Goal: Task Accomplishment & Management: Complete application form

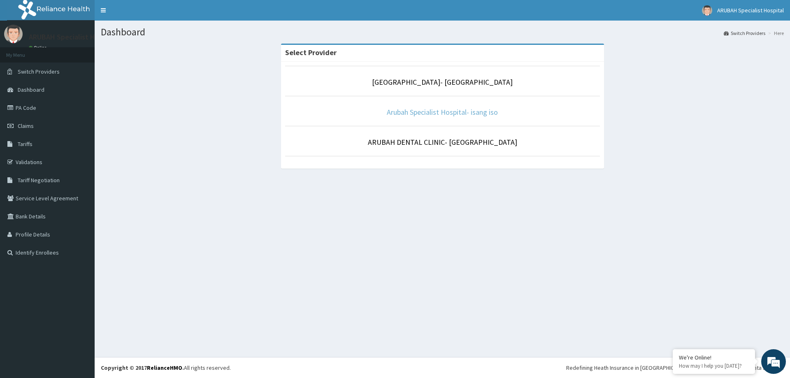
click at [417, 112] on link "Arubah Specialist Hospital- isang iso" at bounding box center [442, 111] width 111 height 9
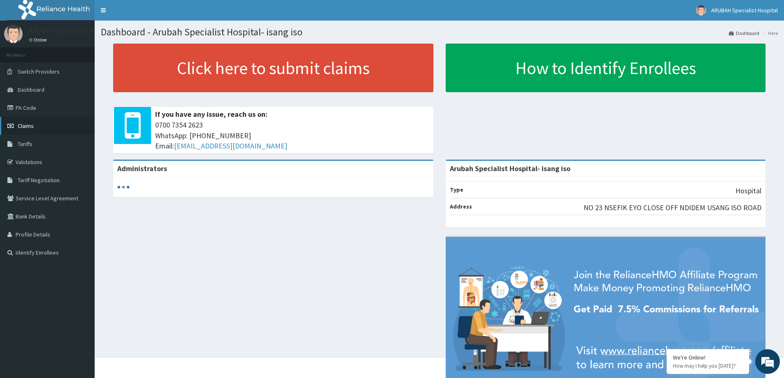
click at [42, 131] on link "Claims" at bounding box center [47, 126] width 95 height 18
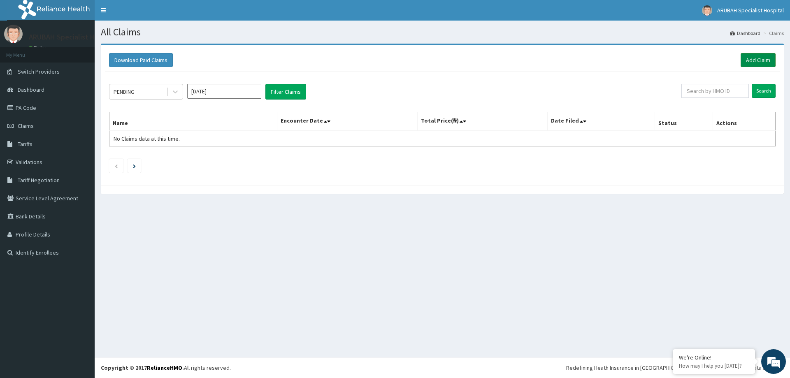
click at [760, 58] on link "Add Claim" at bounding box center [758, 60] width 35 height 14
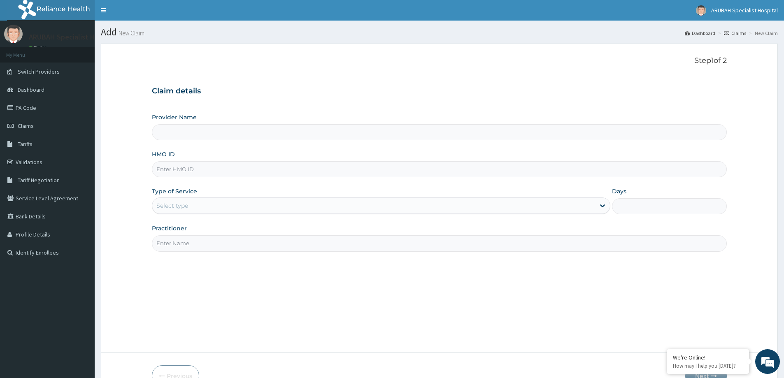
type input "Arubah Specialist Hospital- isang iso"
click at [201, 174] on input "HMO ID" at bounding box center [439, 169] width 575 height 16
paste input "AFN/10013/A"
type input "AFN/10013/A"
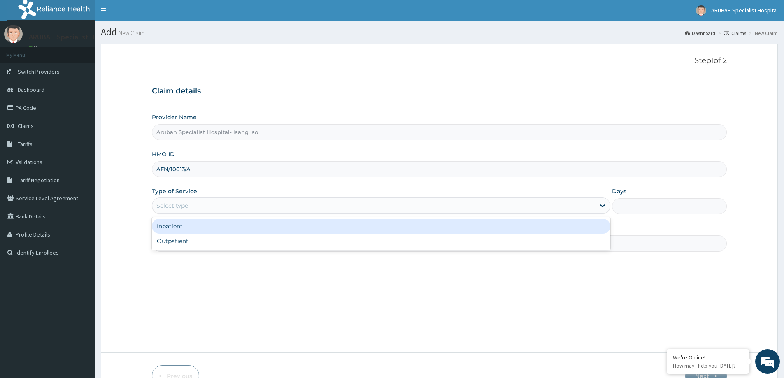
click at [233, 207] on div "Select type" at bounding box center [373, 205] width 443 height 13
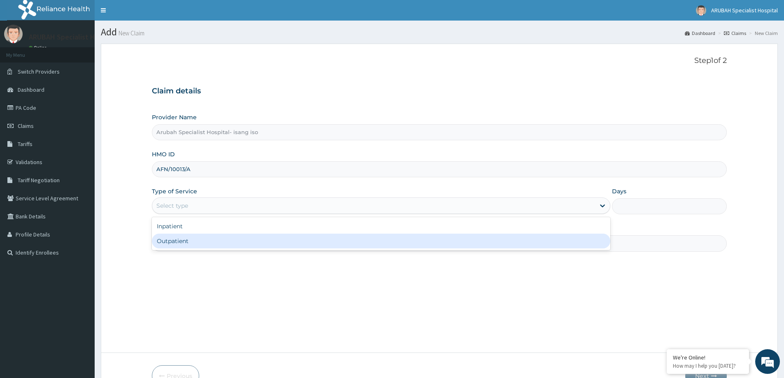
click at [221, 248] on div "Outpatient" at bounding box center [381, 241] width 459 height 15
type input "1"
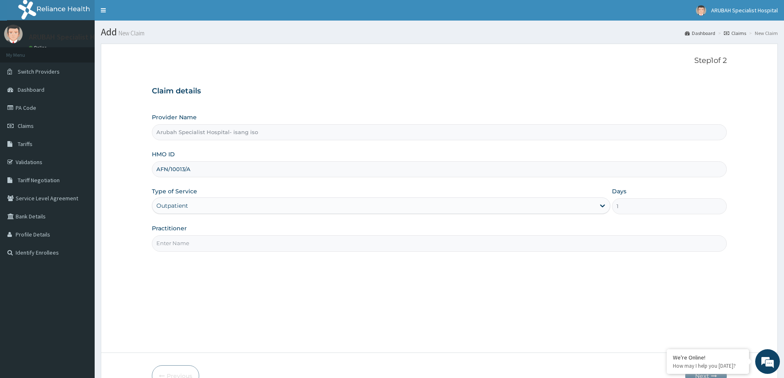
click at [549, 248] on input "Practitioner" at bounding box center [439, 243] width 575 height 16
type input "DR UKWEH"
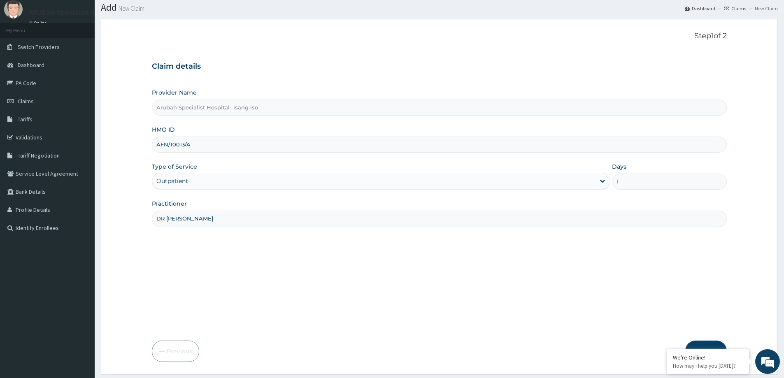
scroll to position [49, 0]
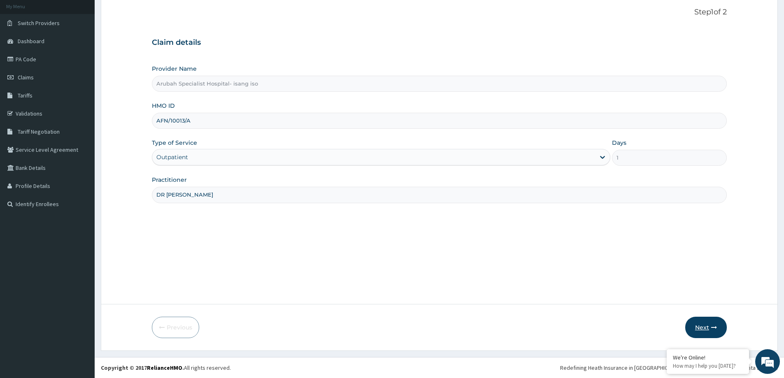
click at [700, 329] on button "Next" at bounding box center [706, 327] width 42 height 21
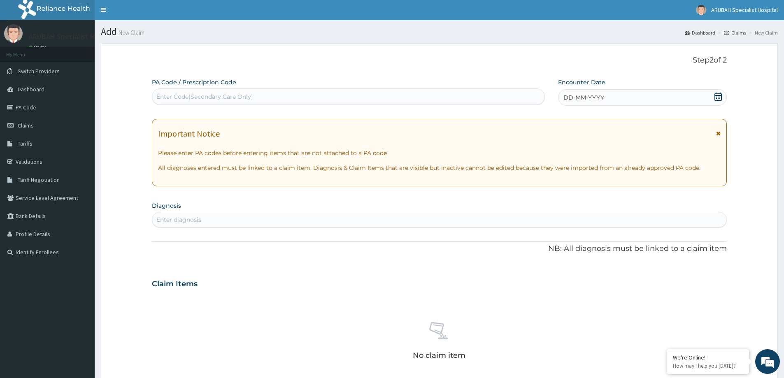
scroll to position [0, 0]
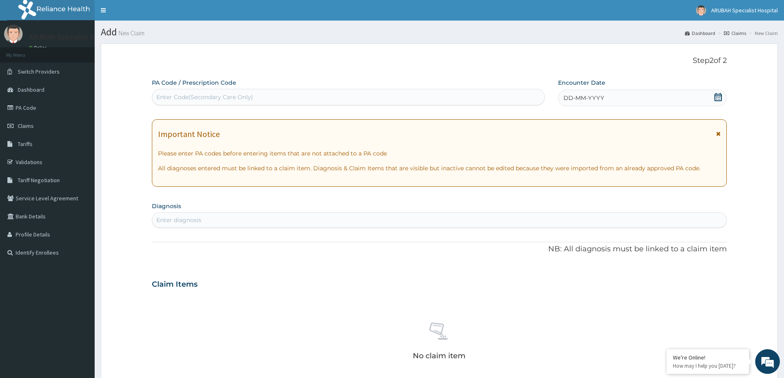
click at [717, 95] on icon at bounding box center [718, 97] width 8 height 8
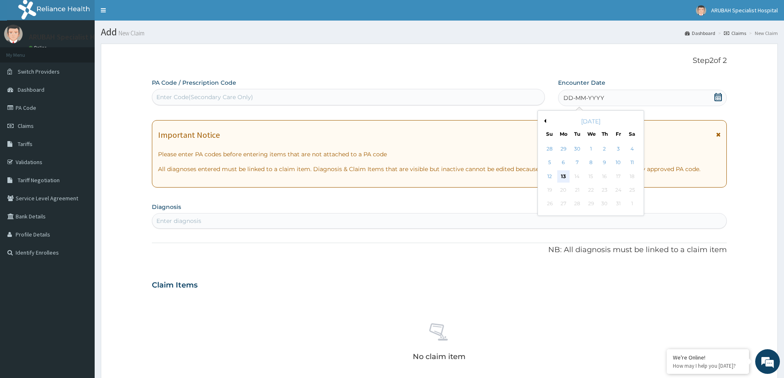
click at [566, 175] on div "13" at bounding box center [563, 176] width 12 height 12
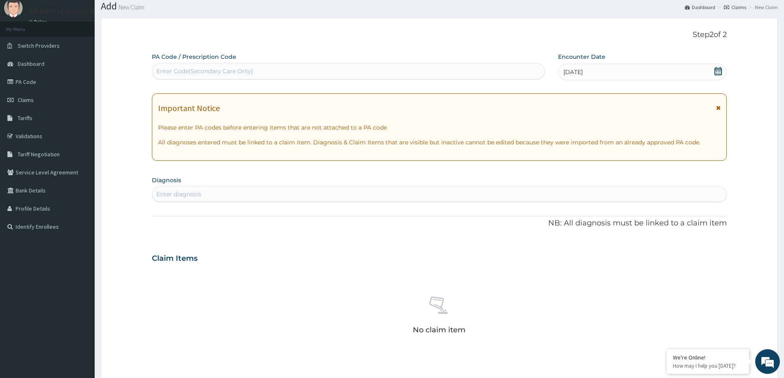
scroll to position [82, 0]
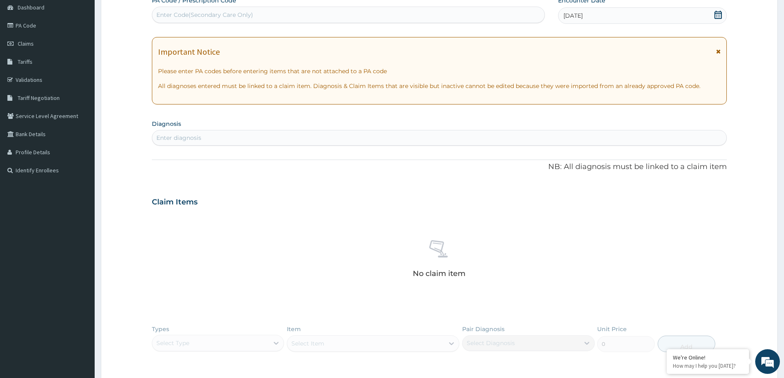
click at [238, 140] on div "Enter diagnosis" at bounding box center [439, 137] width 574 height 13
type input "MALARIA"
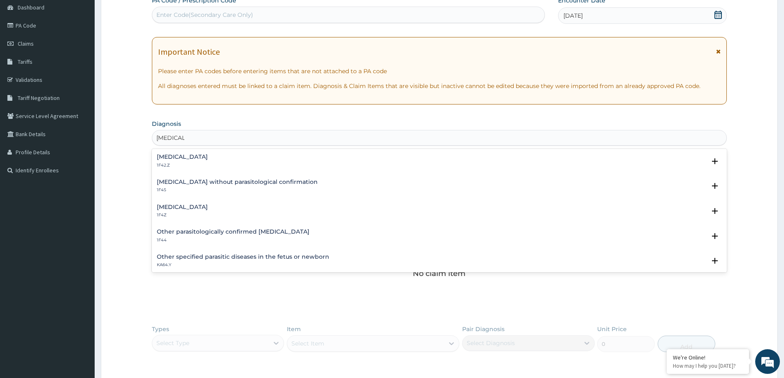
click at [232, 209] on div "Malaria, unspecified 1F4Z" at bounding box center [439, 211] width 565 height 14
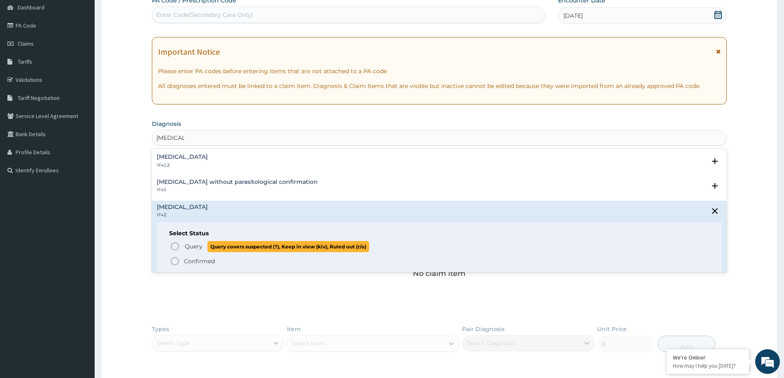
click at [226, 247] on span "Query covers suspected (?), Keep in view (kiv), Ruled out (r/o)" at bounding box center [289, 246] width 162 height 11
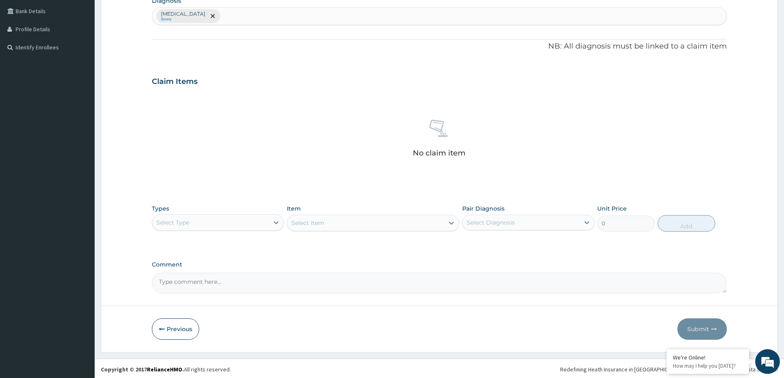
scroll to position [206, 0]
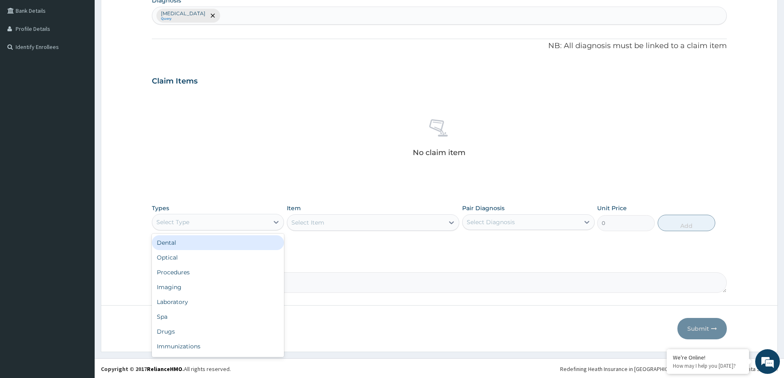
click at [220, 225] on div "Select Type" at bounding box center [210, 222] width 117 height 13
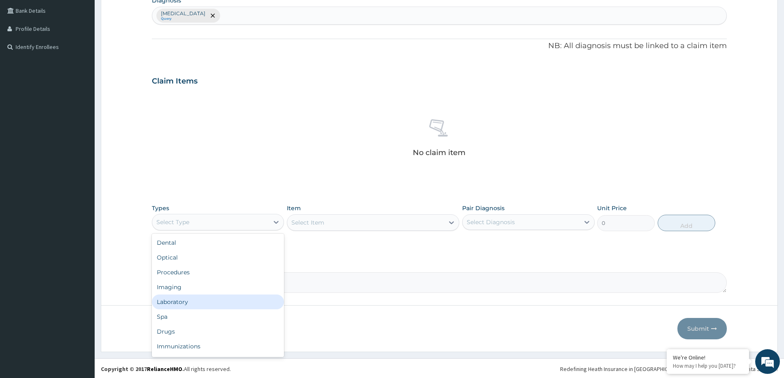
click at [210, 301] on div "Laboratory" at bounding box center [218, 302] width 132 height 15
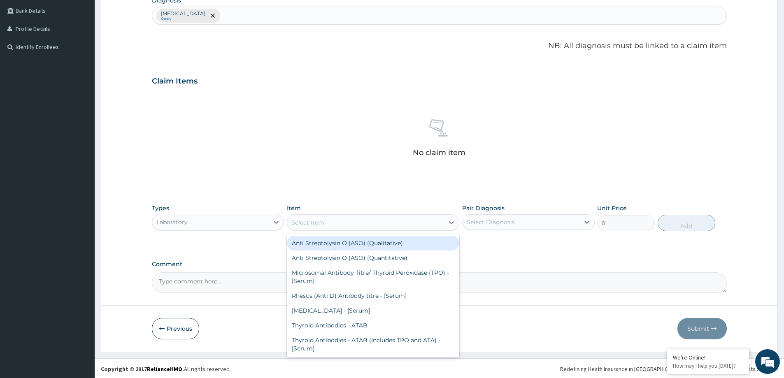
click at [329, 225] on div "Select Item" at bounding box center [365, 222] width 157 height 13
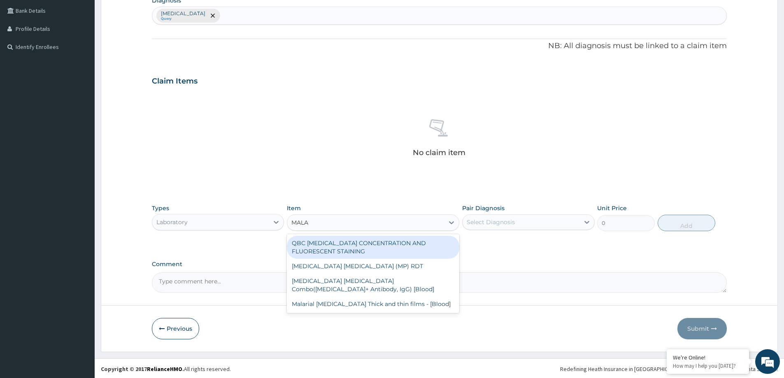
type input "MALAR"
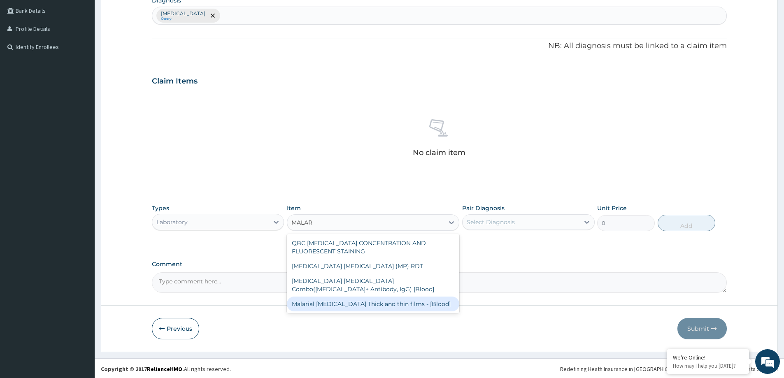
click at [382, 299] on div "Malarial Parasite Thick and thin films - [Blood]" at bounding box center [373, 304] width 173 height 15
type input "1800"
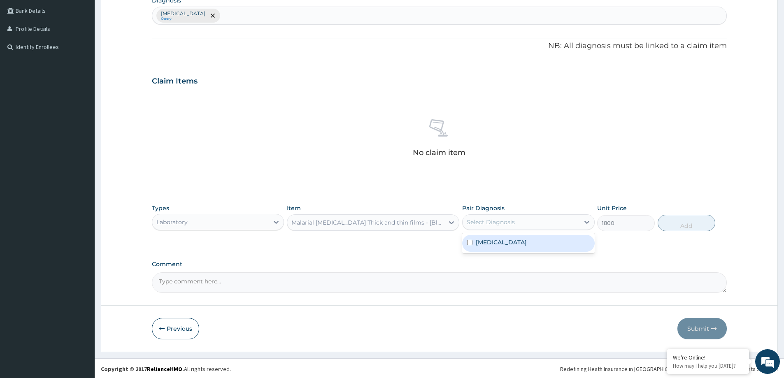
click at [542, 227] on div "Select Diagnosis" at bounding box center [521, 222] width 117 height 13
click at [539, 244] on div "Malaria, unspecified" at bounding box center [528, 243] width 132 height 17
checkbox input "true"
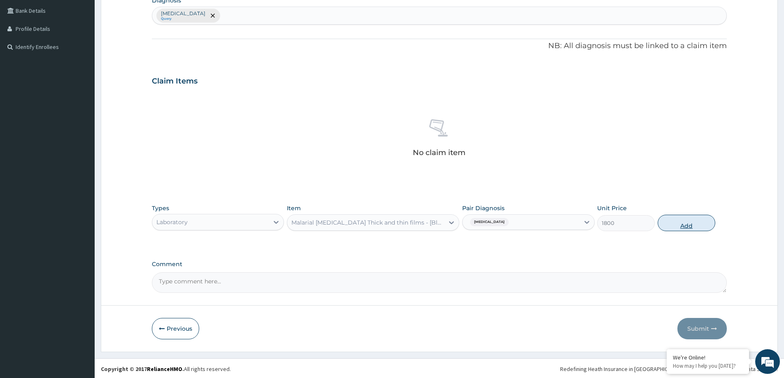
click at [701, 225] on button "Add" at bounding box center [687, 223] width 58 height 16
type input "0"
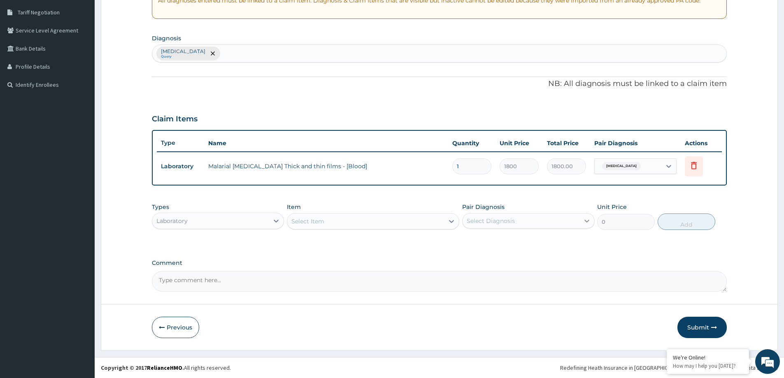
scroll to position [168, 0]
click at [198, 222] on div "Laboratory" at bounding box center [210, 221] width 117 height 13
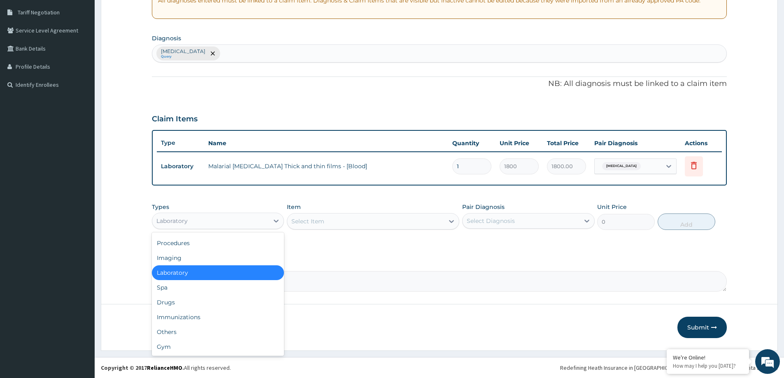
scroll to position [0, 0]
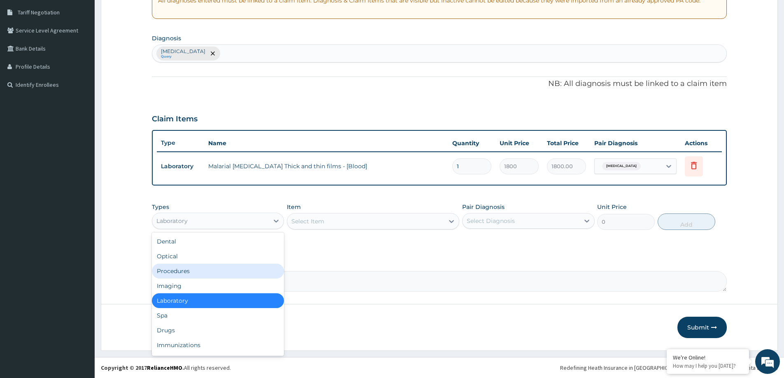
click at [196, 273] on div "Procedures" at bounding box center [218, 271] width 132 height 15
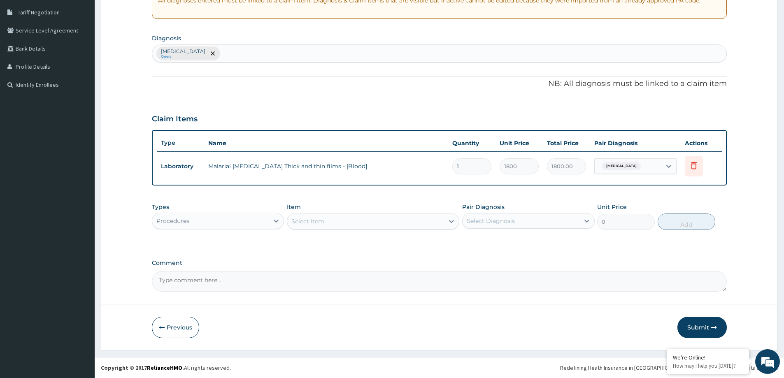
click at [352, 221] on div "Select Item" at bounding box center [365, 221] width 157 height 13
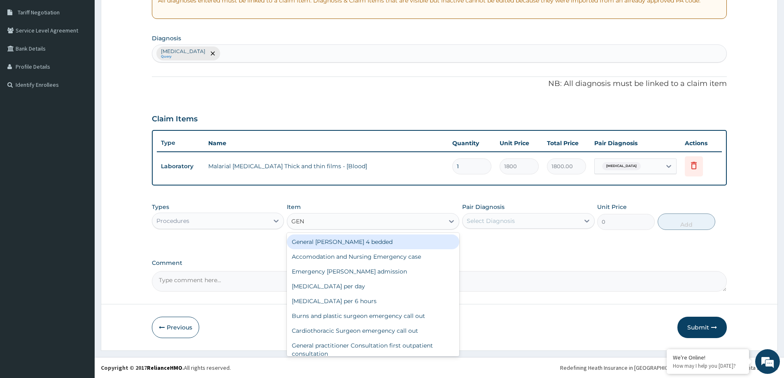
type input "GENE"
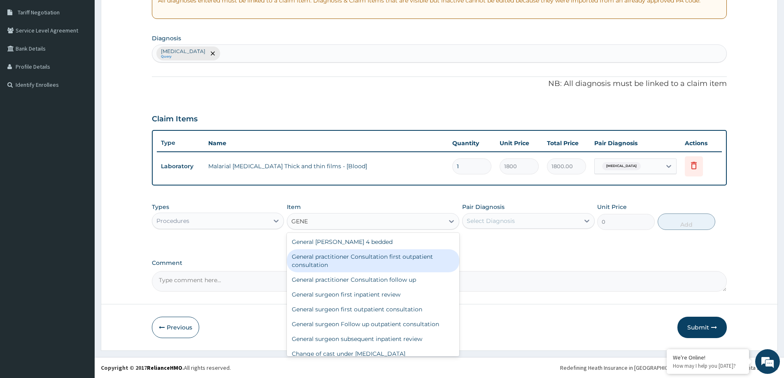
click at [394, 258] on div "General practitioner Consultation first outpatient consultation" at bounding box center [373, 260] width 173 height 23
type input "3960"
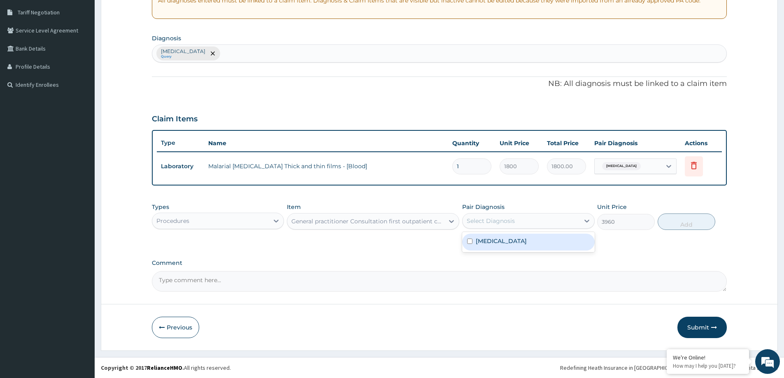
click at [550, 225] on div "Select Diagnosis" at bounding box center [521, 221] width 117 height 13
click at [527, 242] on label "Malaria, unspecified" at bounding box center [501, 241] width 51 height 8
checkbox input "true"
click at [682, 222] on button "Add" at bounding box center [687, 222] width 58 height 16
type input "0"
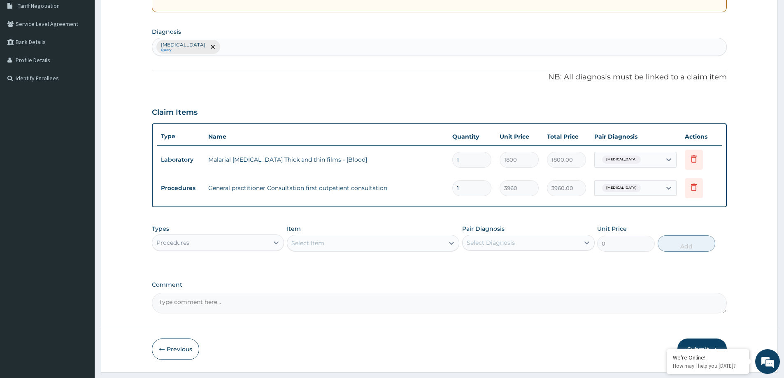
scroll to position [196, 0]
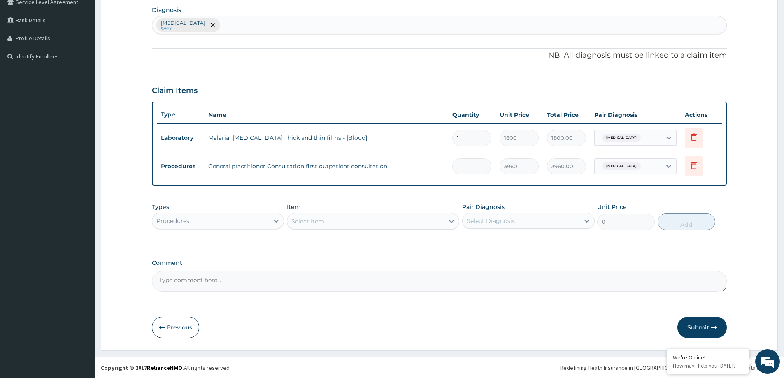
click at [709, 329] on button "Submit" at bounding box center [702, 327] width 49 height 21
